Goal: Task Accomplishment & Management: Complete application form

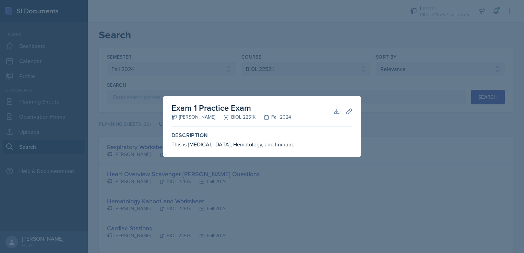
select select "838c426c-7ba8-4b05-94c8-22f19dd4c5cc"
select select "06a42934-aea8-4ddc-96e0-9f3b6242b8f8"
select select "1"
click at [314, 81] on div at bounding box center [262, 126] width 524 height 253
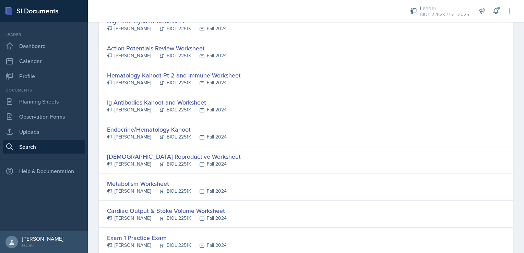
scroll to position [285, 0]
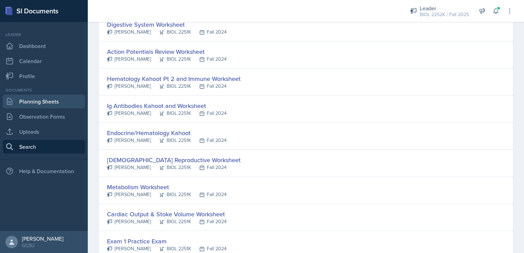
click at [57, 105] on link "Planning Sheets" at bounding box center [44, 102] width 82 height 14
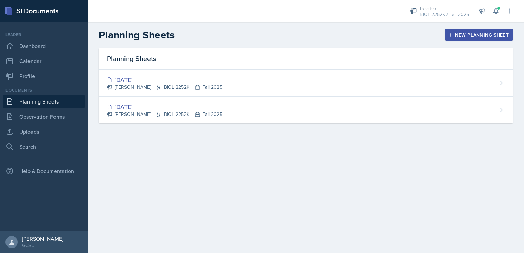
click at [465, 30] on button "New Planning Sheet" at bounding box center [480, 35] width 68 height 12
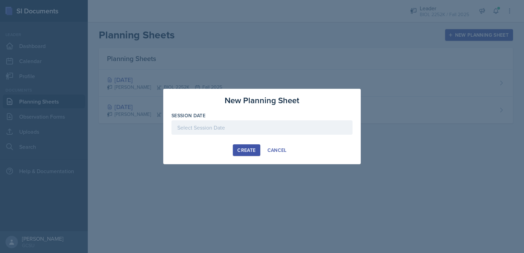
click at [228, 126] on div at bounding box center [262, 127] width 181 height 14
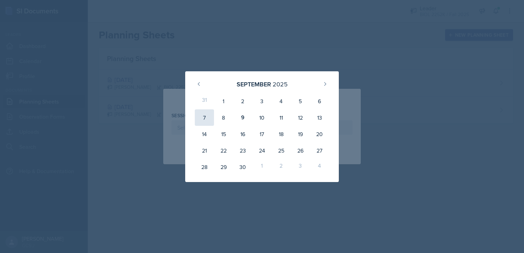
click at [206, 118] on div "7" at bounding box center [204, 117] width 19 height 16
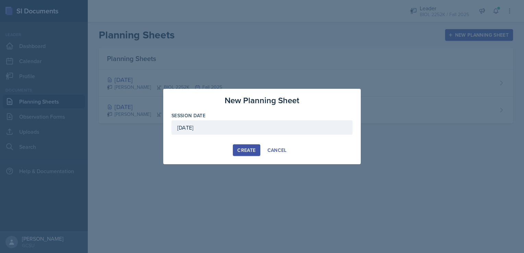
click at [240, 130] on div "[DATE]" at bounding box center [262, 127] width 181 height 14
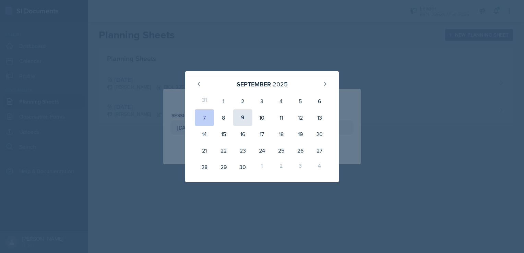
click at [250, 113] on div "9" at bounding box center [242, 117] width 19 height 16
type input "[DATE]"
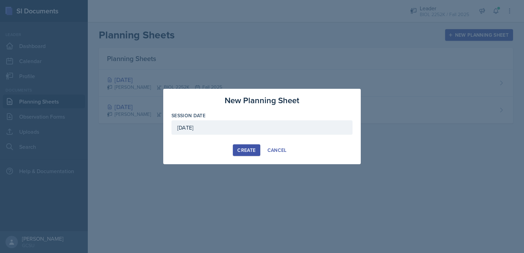
click at [253, 149] on div "Create" at bounding box center [247, 150] width 18 height 5
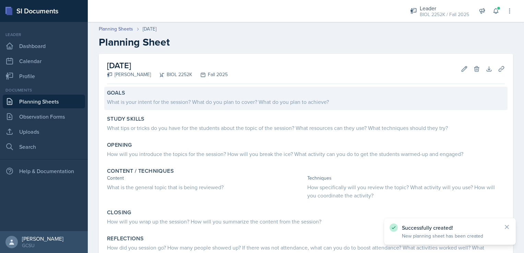
click at [197, 100] on div "What is your intent for the session? What do you plan to cover? What do you pla…" at bounding box center [306, 102] width 398 height 8
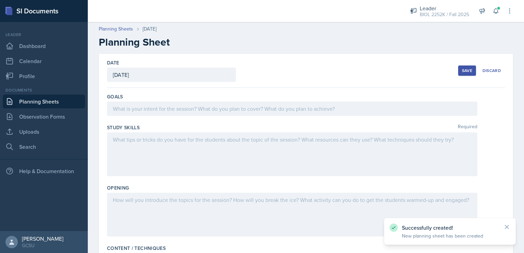
click at [197, 108] on div at bounding box center [292, 109] width 371 height 14
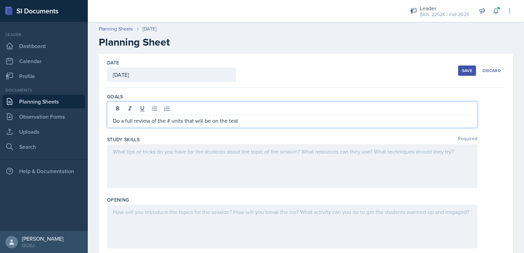
click at [170, 119] on p "Do a full review of the # units that will be on the test" at bounding box center [292, 121] width 359 height 8
click at [153, 151] on div at bounding box center [292, 167] width 371 height 44
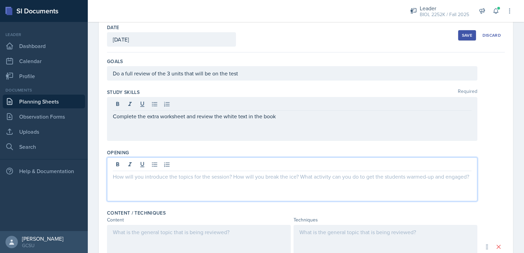
click at [169, 173] on p at bounding box center [292, 177] width 359 height 8
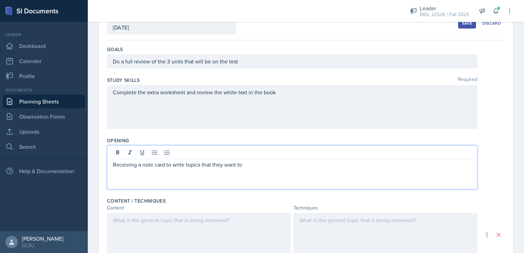
click at [184, 164] on p "Receiving a note card to write topics that they want to" at bounding box center [292, 165] width 359 height 8
click at [281, 166] on p "Receiving a note card to write questions or topics that they want to" at bounding box center [292, 165] width 359 height 8
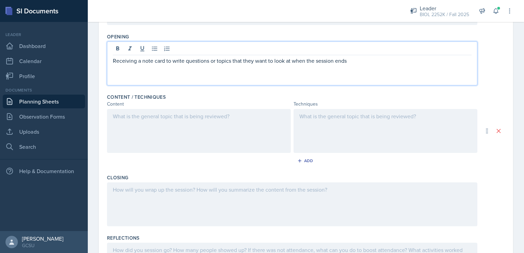
scroll to position [152, 0]
click at [265, 127] on div at bounding box center [199, 131] width 184 height 44
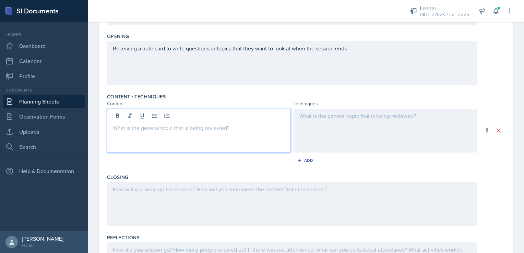
scroll to position [163, 0]
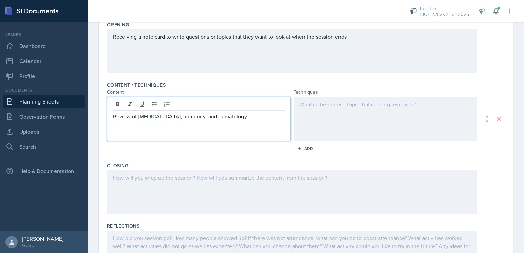
click at [195, 191] on div at bounding box center [292, 193] width 371 height 44
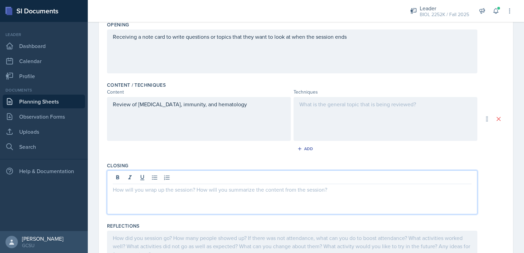
scroll to position [175, 0]
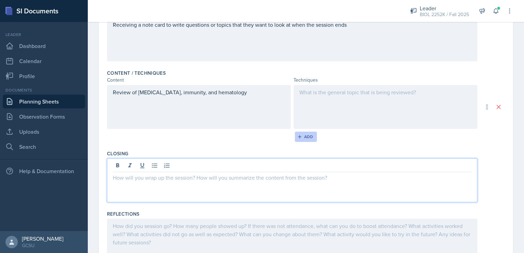
click at [302, 138] on div "Add" at bounding box center [306, 136] width 15 height 5
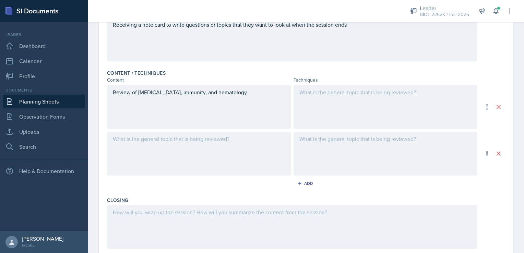
click at [231, 146] on div at bounding box center [199, 154] width 184 height 44
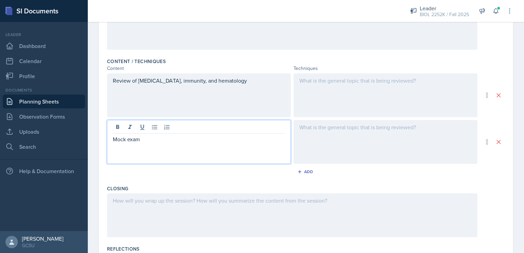
click at [206, 211] on div at bounding box center [292, 216] width 371 height 44
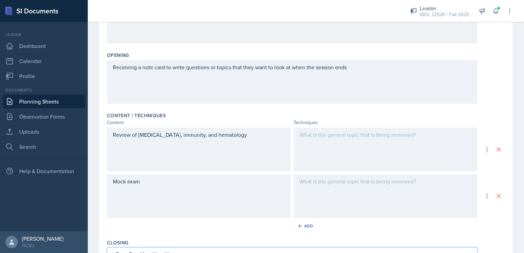
scroll to position [132, 0]
click at [369, 67] on p "Receiving a note card to write questions or topics that they want to look at wh…" at bounding box center [292, 68] width 359 height 8
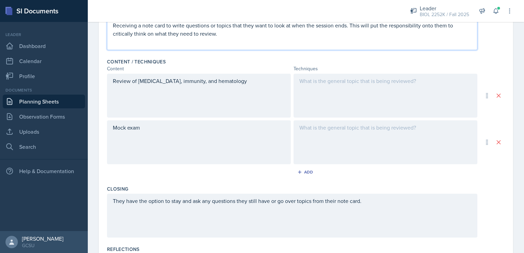
scroll to position [171, 0]
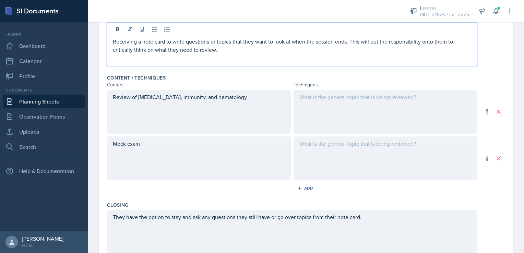
click at [324, 101] on div at bounding box center [386, 112] width 184 height 44
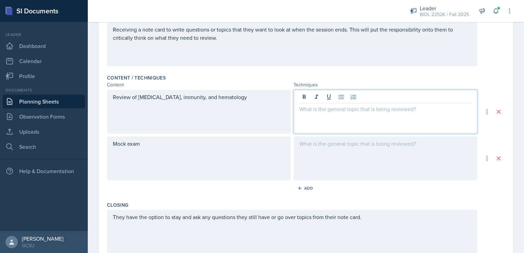
scroll to position [170, 0]
click at [404, 147] on div at bounding box center [386, 159] width 184 height 44
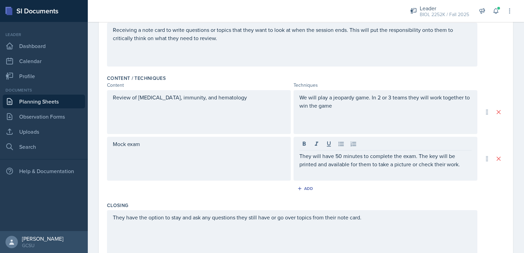
click at [391, 120] on div "We will play a jeopardy game. In 2 or 3 teams they will work together to win th…" at bounding box center [386, 112] width 184 height 44
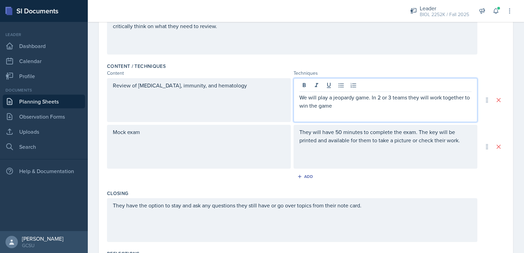
click at [371, 116] on div "We will play a jeopardy game. In 2 or 3 teams they will work together to win th…" at bounding box center [386, 100] width 184 height 44
click at [350, 103] on p "We will play a jeopardy game. In 2 or 3 teams they will work together to win th…" at bounding box center [386, 101] width 172 height 16
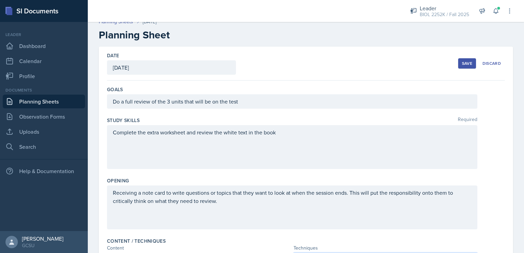
scroll to position [7, 0]
click at [462, 62] on div "Save" at bounding box center [467, 63] width 10 height 5
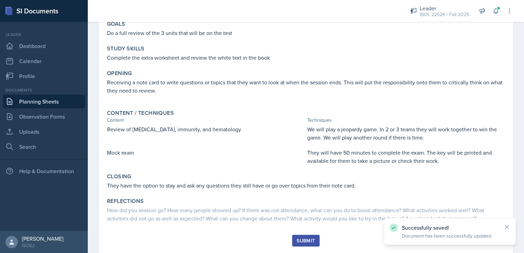
scroll to position [86, 0]
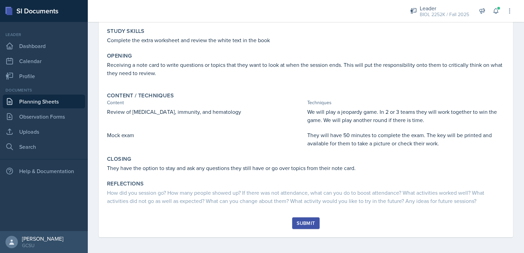
click at [306, 219] on button "Submit" at bounding box center [305, 224] width 27 height 12
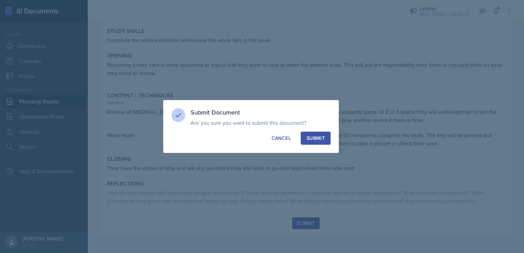
click at [327, 135] on button "Submit" at bounding box center [316, 138] width 30 height 13
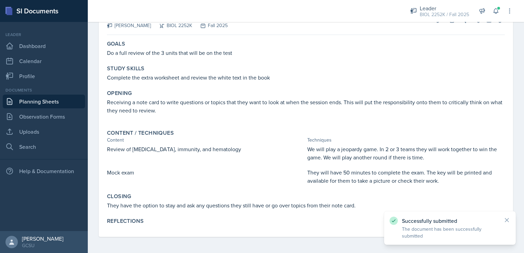
scroll to position [0, 0]
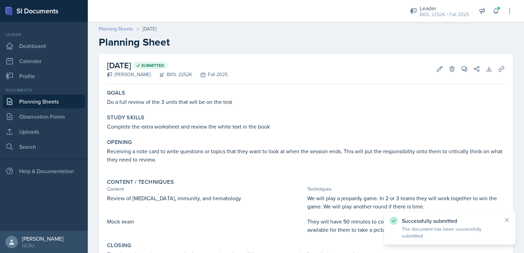
click at [119, 26] on link "Planning Sheets" at bounding box center [116, 28] width 34 height 7
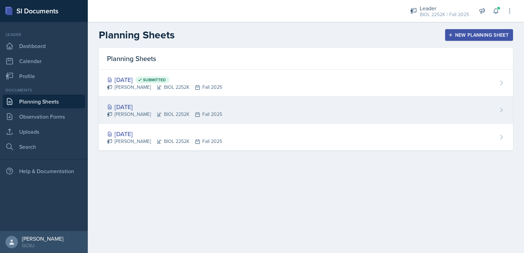
click at [224, 113] on div "[DATE] [PERSON_NAME] BIOL 2252K Fall 2025" at bounding box center [306, 110] width 415 height 27
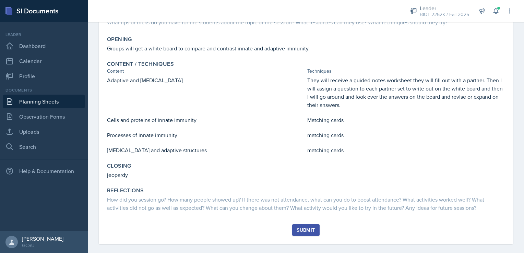
scroll to position [105, 0]
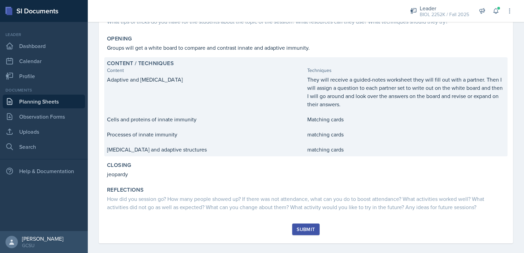
click at [347, 121] on p "Matching cards" at bounding box center [407, 119] width 198 height 8
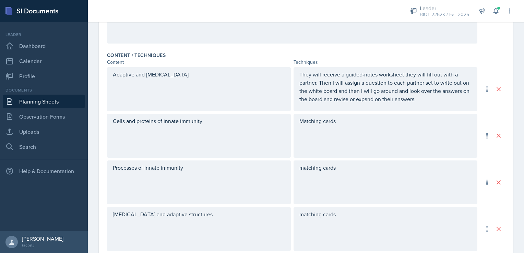
click at [339, 125] on div "Matching cards" at bounding box center [386, 136] width 184 height 44
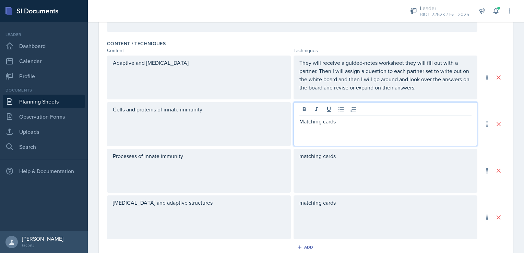
click at [338, 121] on p "Matching cards" at bounding box center [386, 121] width 172 height 8
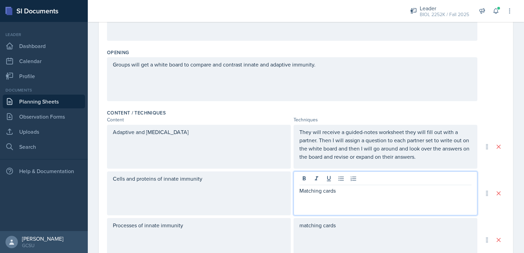
click at [326, 59] on div "Groups will get a white board to compare and contrast innate and adaptive immun…" at bounding box center [292, 79] width 371 height 44
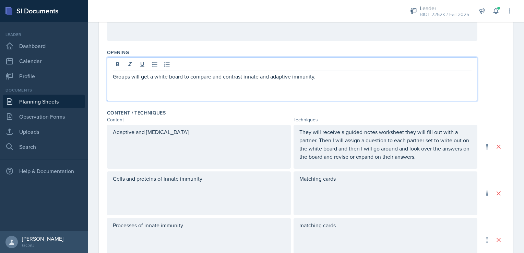
scroll to position [148, 0]
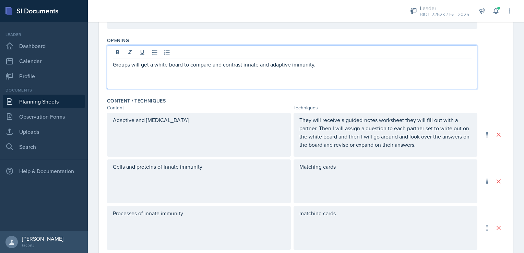
click at [327, 62] on p "Groups will get a white board to compare and contrast innate and adaptive immun…" at bounding box center [292, 64] width 359 height 8
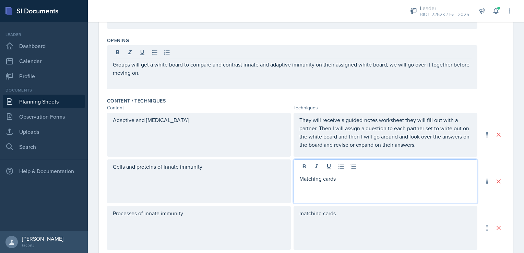
click at [356, 166] on div "Matching cards" at bounding box center [386, 182] width 184 height 44
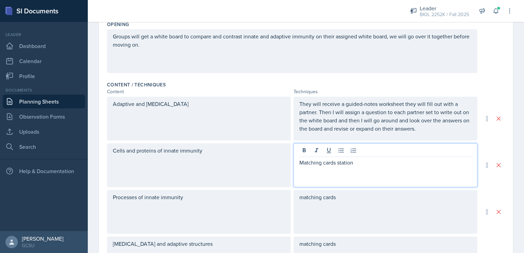
click at [356, 194] on p "matching cards" at bounding box center [386, 197] width 172 height 8
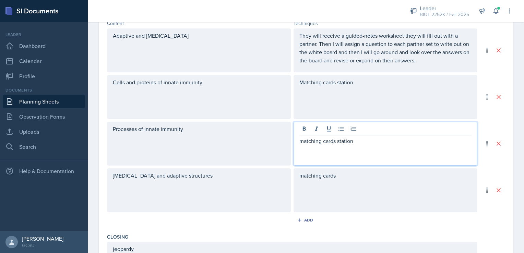
scroll to position [244, 0]
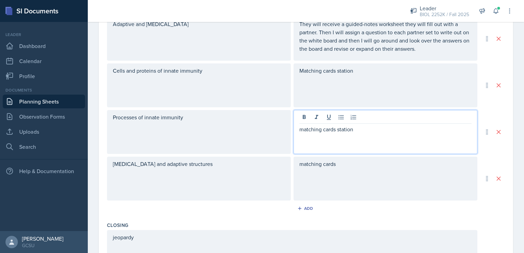
click at [346, 168] on p "matching cards" at bounding box center [386, 164] width 172 height 8
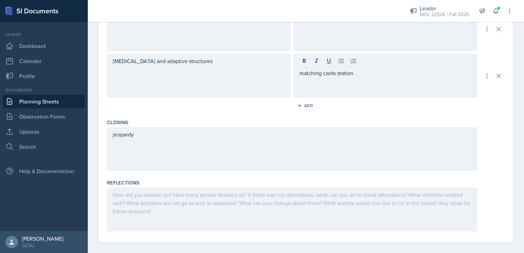
click at [243, 164] on div "jeopardy" at bounding box center [292, 149] width 371 height 44
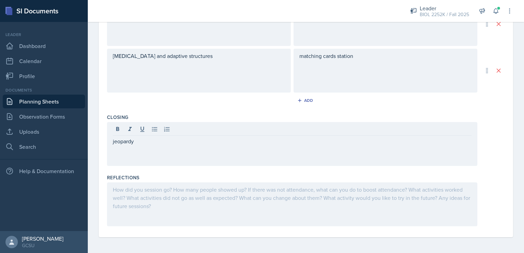
click at [219, 148] on div "jeopardy" at bounding box center [292, 144] width 371 height 44
click at [213, 145] on div "jeopardy" at bounding box center [292, 144] width 371 height 44
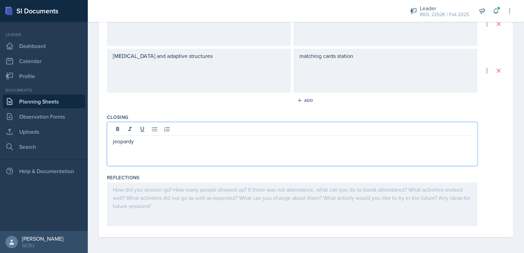
click at [198, 142] on p "jeopardy" at bounding box center [292, 141] width 359 height 8
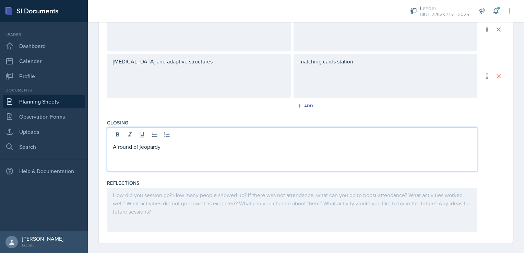
scroll to position [347, 0]
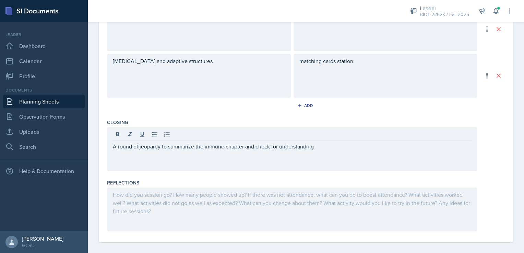
click at [249, 211] on div at bounding box center [292, 210] width 371 height 44
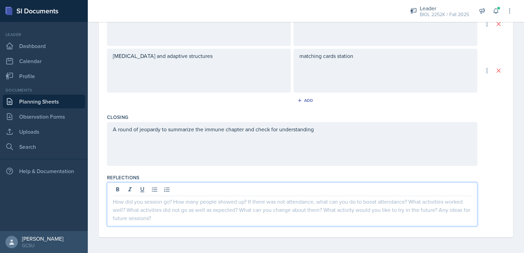
click at [343, 129] on div "A round of jeopardy to summarize the immune chapter and check for understanding" at bounding box center [292, 144] width 371 height 44
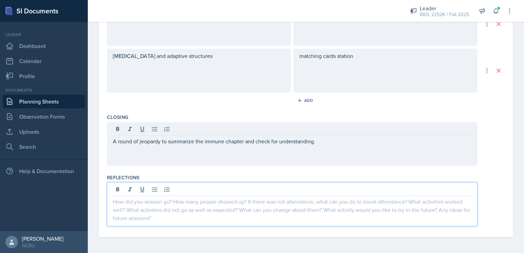
click at [254, 190] on div at bounding box center [292, 205] width 371 height 44
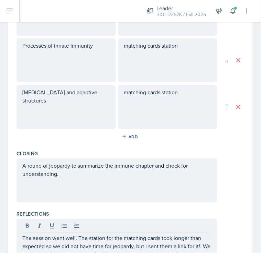
click at [221, 219] on div "The session went well. The station for the matching cards took longer than expe…" at bounding box center [130, 244] width 228 height 51
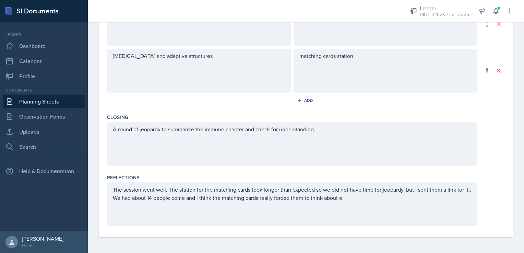
click at [357, 198] on p "The session went well. The station for the matching cards took longer than expe…" at bounding box center [292, 194] width 359 height 16
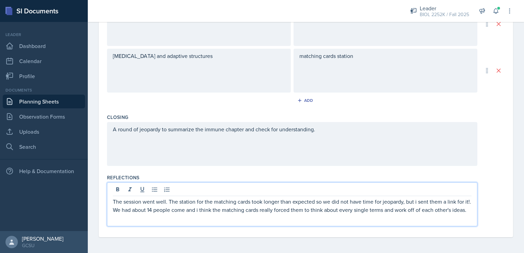
click at [179, 214] on p "The session went well. The station for the matching cards took longer than expe…" at bounding box center [292, 206] width 359 height 16
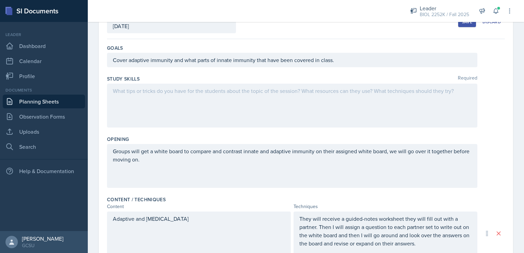
scroll to position [0, 0]
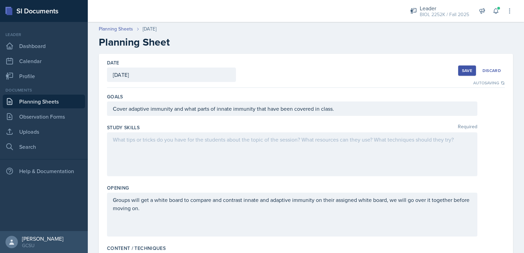
click at [462, 68] on div "Save" at bounding box center [467, 70] width 10 height 5
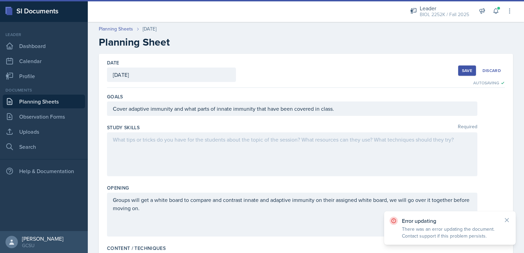
click at [372, 169] on div at bounding box center [292, 154] width 371 height 44
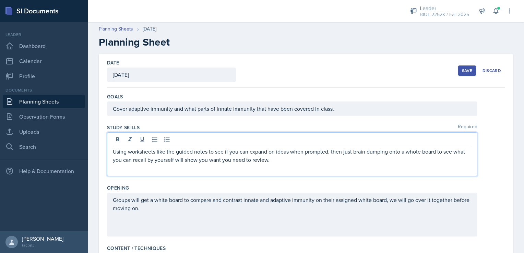
click at [462, 72] on div "Save" at bounding box center [467, 70] width 10 height 5
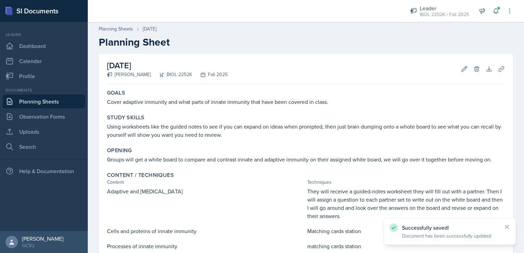
scroll to position [117, 0]
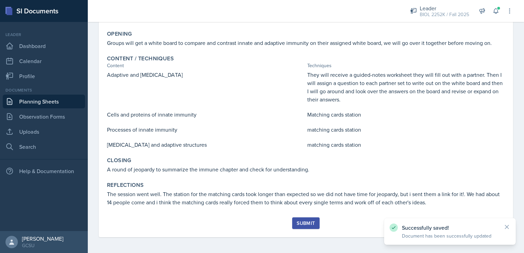
click at [301, 223] on div "Submit" at bounding box center [306, 223] width 18 height 5
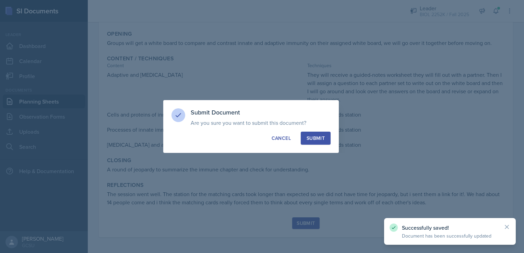
click at [310, 143] on button "Submit" at bounding box center [316, 138] width 30 height 13
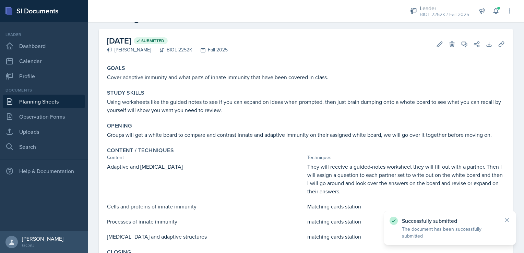
scroll to position [0, 0]
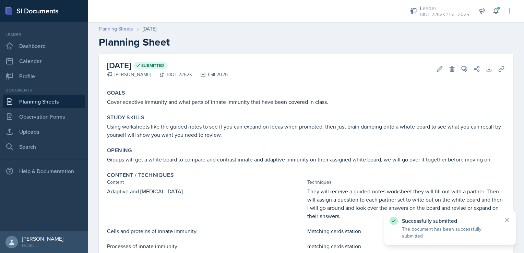
click at [124, 27] on link "Planning Sheets" at bounding box center [116, 28] width 34 height 7
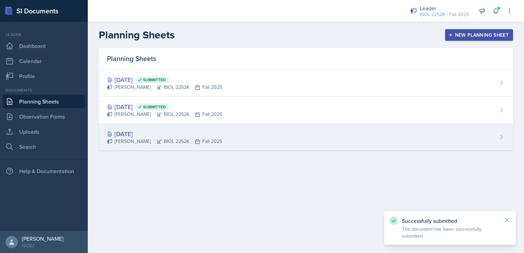
click at [162, 144] on div "[PERSON_NAME] BIOL 2252K Fall 2025" at bounding box center [164, 141] width 115 height 7
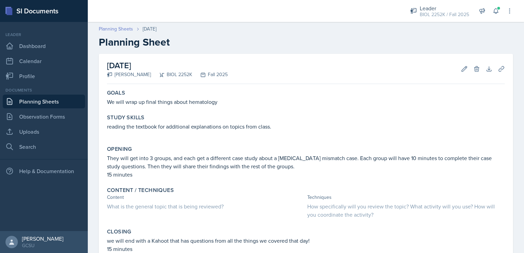
click at [124, 30] on link "Planning Sheets" at bounding box center [116, 28] width 34 height 7
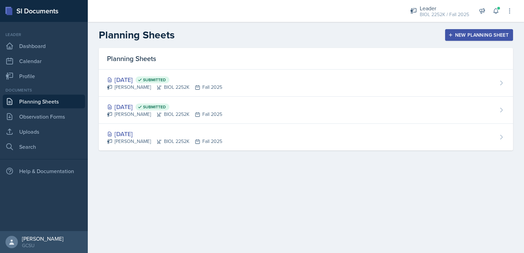
click at [478, 32] on div "New Planning Sheet" at bounding box center [479, 34] width 59 height 5
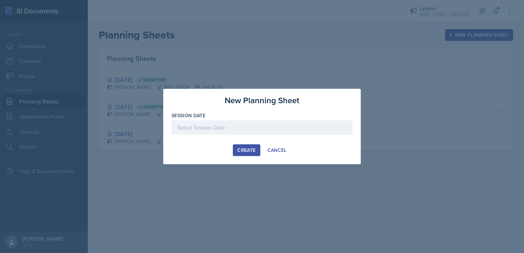
click at [254, 128] on div at bounding box center [262, 127] width 181 height 14
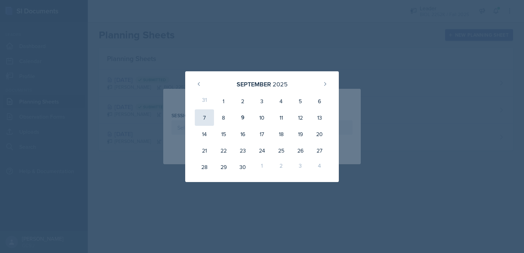
click at [205, 120] on div "7" at bounding box center [204, 117] width 19 height 16
type input "[DATE]"
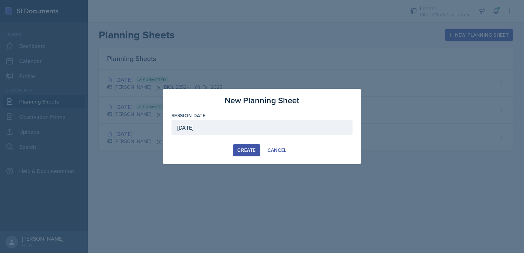
click at [244, 152] on div "Create" at bounding box center [247, 150] width 18 height 5
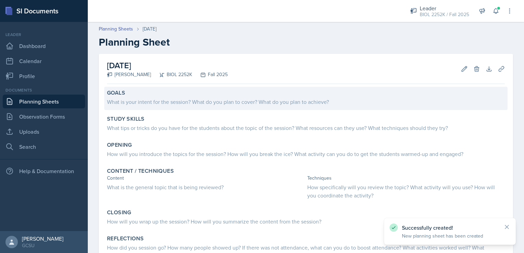
click at [161, 102] on div "What is your intent for the session? What do you plan to cover? What do you pla…" at bounding box center [306, 102] width 398 height 8
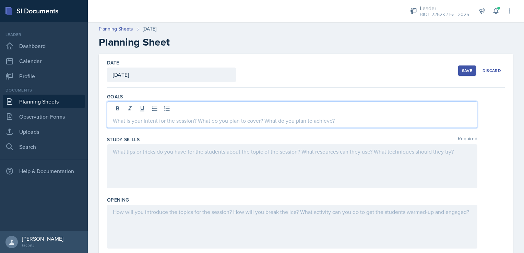
click at [163, 105] on div at bounding box center [292, 115] width 371 height 26
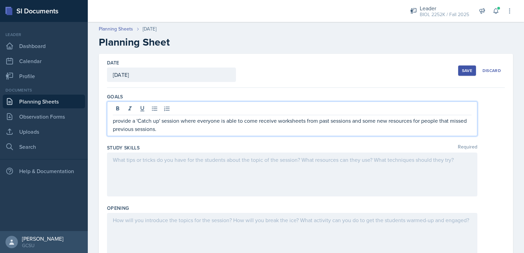
click at [249, 165] on div at bounding box center [292, 175] width 371 height 44
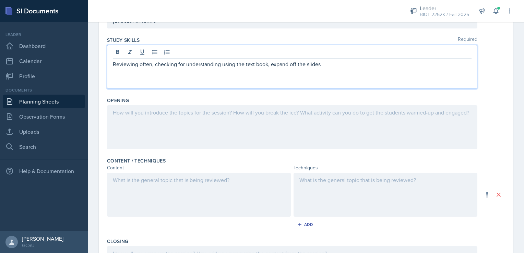
scroll to position [96, 0]
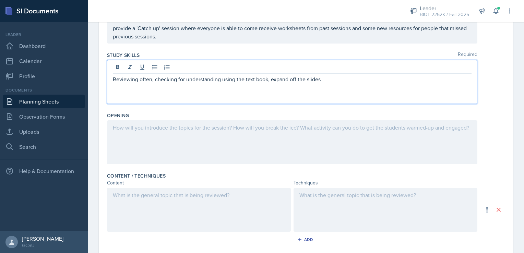
click at [231, 134] on div at bounding box center [292, 142] width 371 height 44
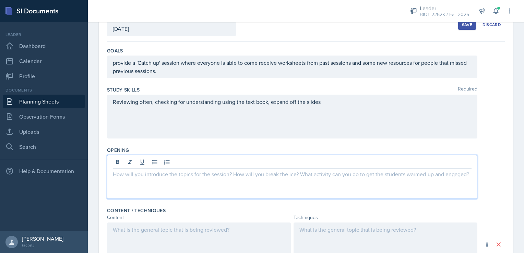
scroll to position [47, 0]
click at [187, 172] on p at bounding box center [292, 173] width 359 height 8
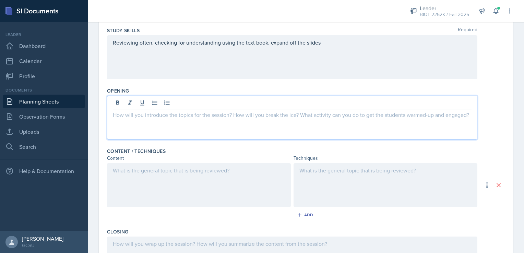
scroll to position [106, 0]
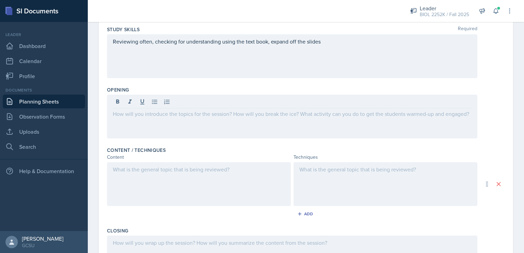
click at [164, 127] on div at bounding box center [292, 117] width 371 height 44
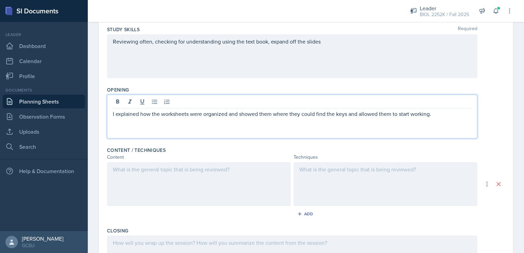
click at [136, 177] on div at bounding box center [199, 184] width 184 height 44
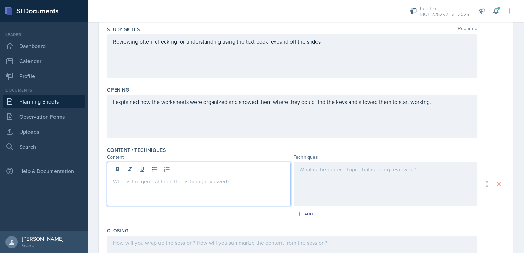
scroll to position [118, 0]
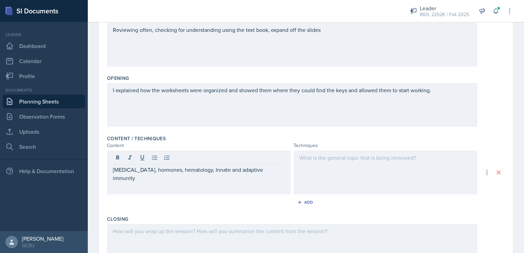
click at [311, 165] on div at bounding box center [386, 173] width 184 height 44
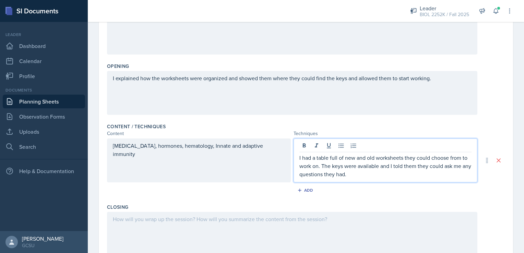
click at [363, 177] on p "I had a table full of new and old worksheets they could choose from to work on.…" at bounding box center [386, 166] width 172 height 25
click at [395, 178] on div "I had a table full of new and old worksheets they could choose from to work on.…" at bounding box center [386, 161] width 184 height 44
click at [451, 173] on p "I had a table full of new and old worksheets they could choose from to work on.…" at bounding box center [386, 166] width 172 height 25
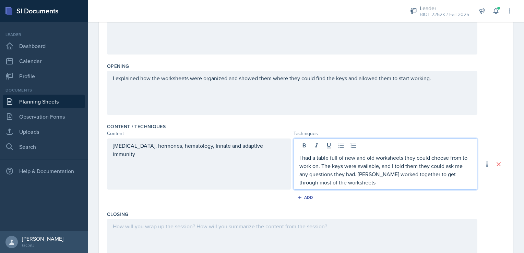
click at [365, 174] on p "I had a table full of new and old worksheets they could choose from to work on.…" at bounding box center [386, 170] width 172 height 33
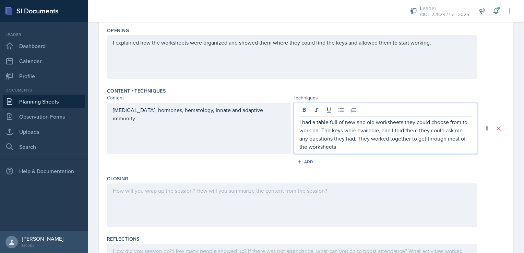
click at [342, 148] on p "I had a table full of new and old worksheets they could choose from to work on.…" at bounding box center [386, 134] width 172 height 33
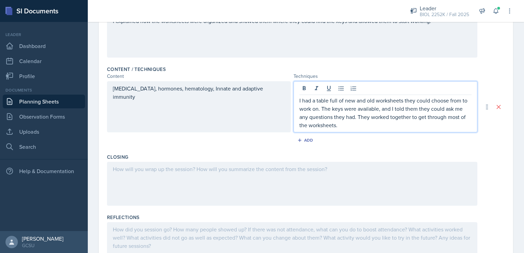
scroll to position [188, 0]
click at [386, 116] on p "I had a table full of new and old worksheets they could choose from to work on.…" at bounding box center [386, 112] width 172 height 33
click at [290, 185] on div at bounding box center [292, 184] width 371 height 44
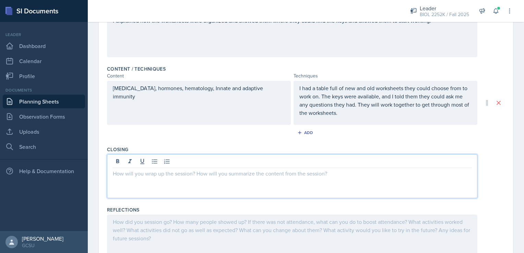
scroll to position [199, 0]
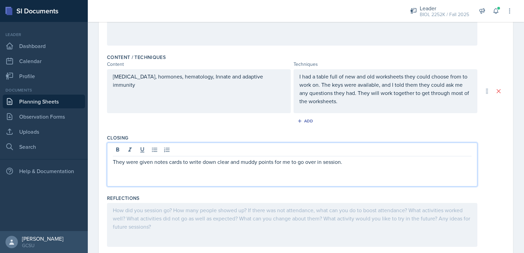
click at [290, 219] on div at bounding box center [292, 225] width 371 height 44
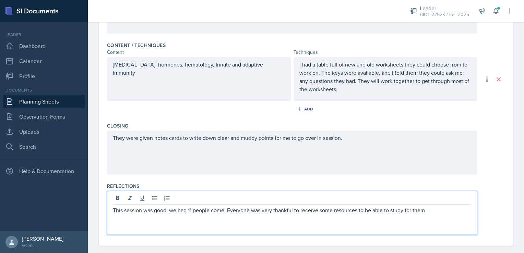
click at [431, 211] on p "This session was good. we had 11 people come. Everyone was very thankful to rec…" at bounding box center [292, 210] width 359 height 8
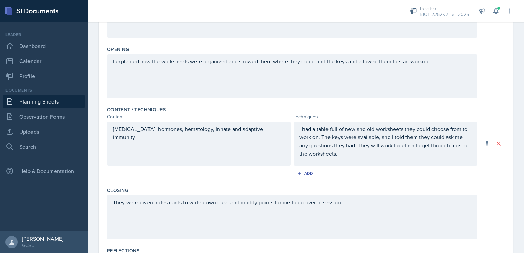
scroll to position [220, 0]
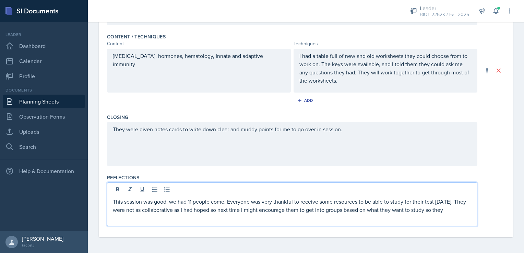
click at [317, 207] on p "This session was good. we had 11 people come. Everyone was very thankful to rec…" at bounding box center [292, 206] width 359 height 16
click at [285, 223] on div "This session was good. we had 11 people come. Everyone was very thankful to rec…" at bounding box center [292, 205] width 371 height 44
click at [281, 214] on p "This session was good. we had 11 people come. Everyone was very thankful to rec…" at bounding box center [292, 206] width 359 height 16
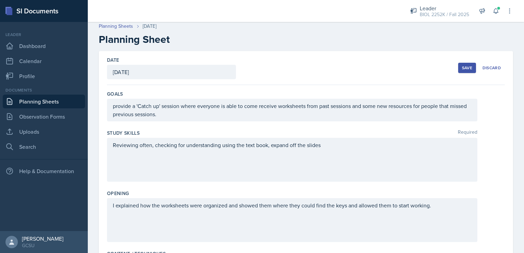
scroll to position [0, 0]
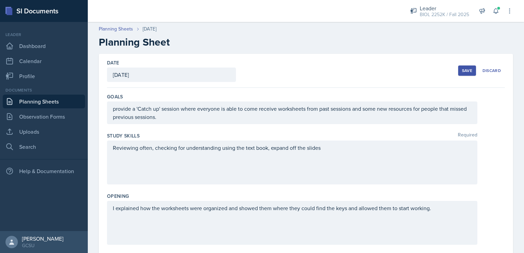
click at [462, 68] on div "Save" at bounding box center [467, 70] width 10 height 5
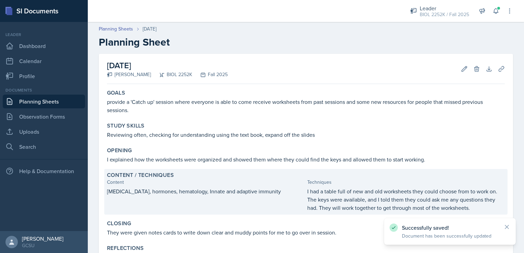
scroll to position [71, 0]
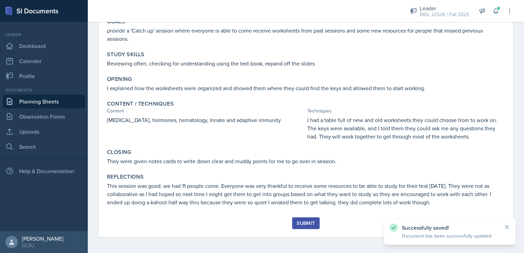
click at [300, 221] on div "Submit" at bounding box center [306, 223] width 18 height 5
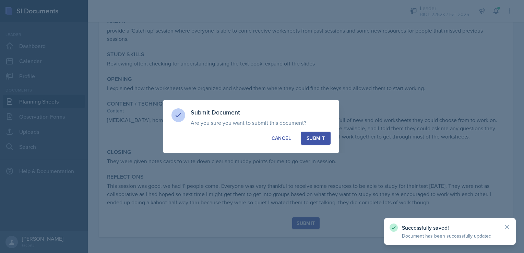
click at [309, 138] on div "Submit" at bounding box center [316, 138] width 18 height 7
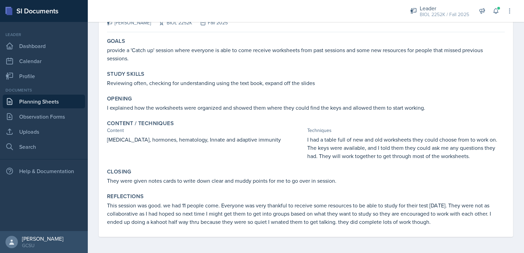
scroll to position [0, 0]
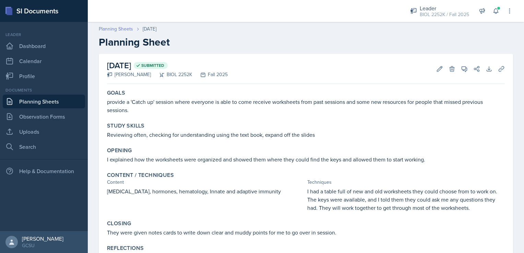
click at [119, 29] on link "Planning Sheets" at bounding box center [116, 28] width 34 height 7
